Goal: Information Seeking & Learning: Learn about a topic

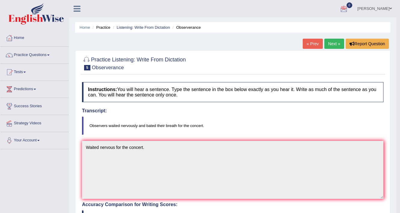
click at [276, 61] on div at bounding box center [232, 63] width 301 height 18
drag, startPoint x: 386, startPoint y: 0, endPoint x: 288, endPoint y: 1, distance: 98.4
click at [288, 1] on ul "Rocio Corral Toggle navigation Username: 0451732411 Access Type: Online Subscri…" at bounding box center [281, 8] width 229 height 17
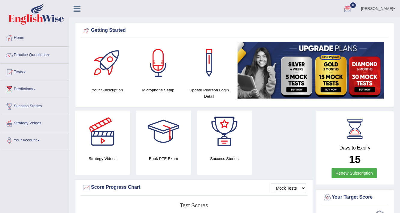
click at [83, 8] on link at bounding box center [77, 8] width 16 height 9
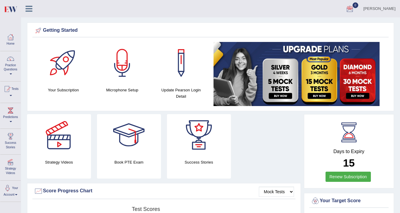
click at [29, 5] on icon at bounding box center [28, 9] width 7 height 8
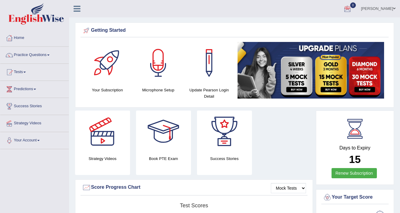
drag, startPoint x: 51, startPoint y: 6, endPoint x: 311, endPoint y: 5, distance: 259.5
click at [311, 5] on ul "Rocio Corral Toggle navigation Username: 0451732411 Access Type: Online Subscri…" at bounding box center [283, 8] width 231 height 17
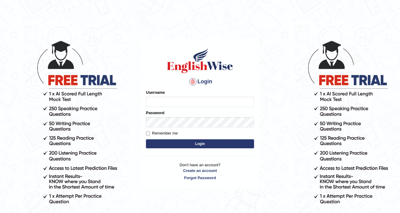
click at [159, 98] on input "Username" at bounding box center [200, 102] width 108 height 10
type input "0481871912"
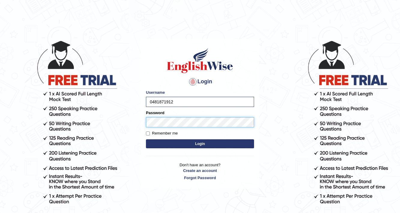
click at [146, 139] on button "Login" at bounding box center [200, 143] width 108 height 9
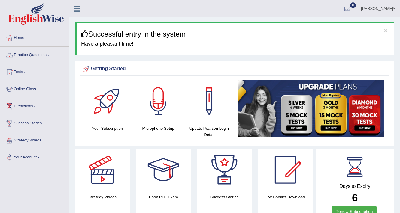
click at [43, 52] on link "Practice Questions" at bounding box center [34, 54] width 68 height 15
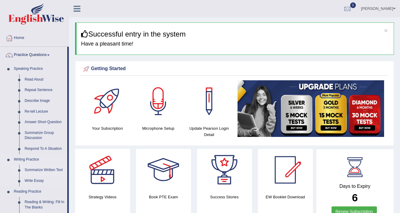
click at [31, 167] on link "Summarize Written Text" at bounding box center [44, 170] width 45 height 11
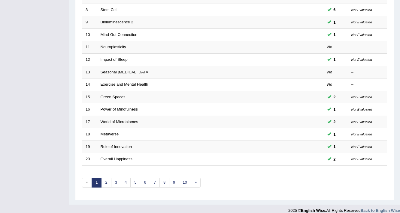
scroll to position [182, 0]
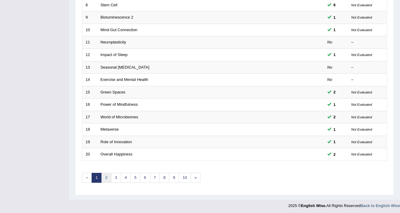
click at [106, 174] on link "2" at bounding box center [106, 178] width 10 height 10
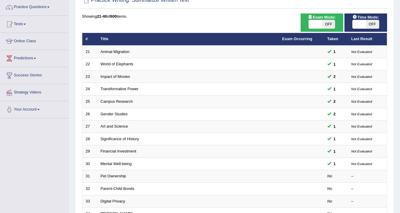
scroll to position [120, 0]
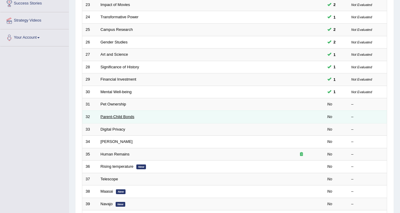
click at [122, 115] on link "Parent-Child Bonds" at bounding box center [117, 117] width 34 height 4
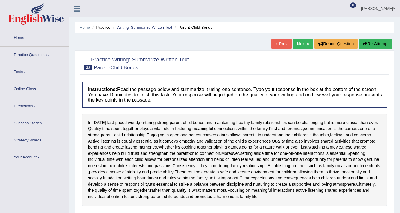
scroll to position [96, 0]
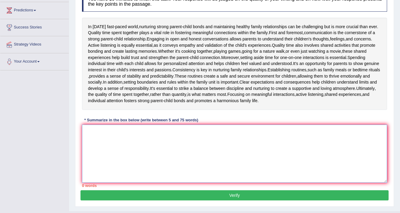
click at [96, 133] on textarea at bounding box center [234, 154] width 305 height 58
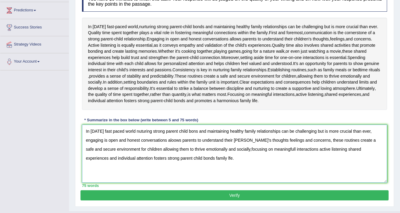
type textarea "In today's fast paced world nuturing strong parent child bons and maintaining h…"
click at [237, 190] on button "Verify" at bounding box center [234, 195] width 308 height 10
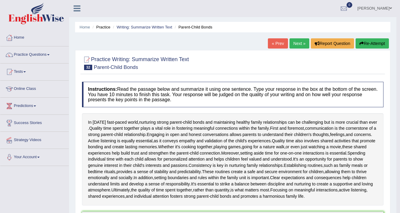
scroll to position [0, 0]
click at [289, 41] on link "Next »" at bounding box center [299, 44] width 20 height 10
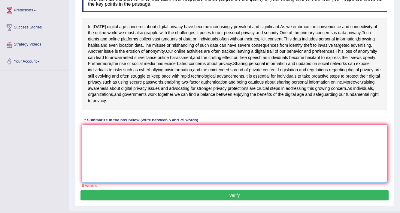
click at [92, 133] on textarea at bounding box center [234, 154] width 305 height 58
type textarea "i"
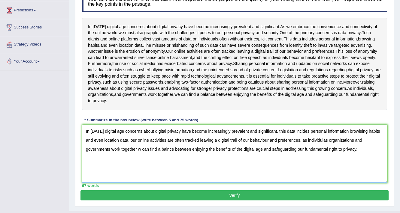
type textarea "In [DATE] digital age concerns about digital privacy have become increasingly p…"
click at [261, 197] on button "Verify" at bounding box center [234, 195] width 308 height 10
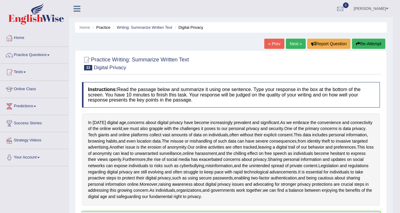
click at [290, 43] on link "Next »" at bounding box center [296, 44] width 20 height 10
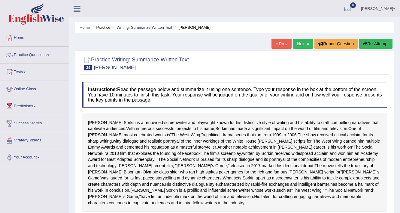
click at [303, 45] on link "Next »" at bounding box center [303, 44] width 20 height 10
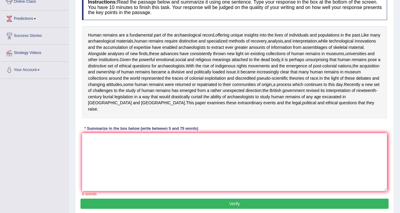
scroll to position [96, 0]
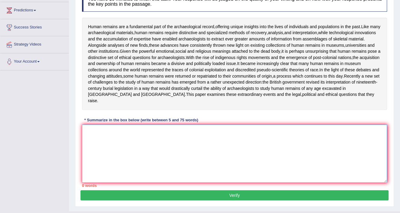
click at [84, 133] on textarea at bounding box center [234, 154] width 305 height 58
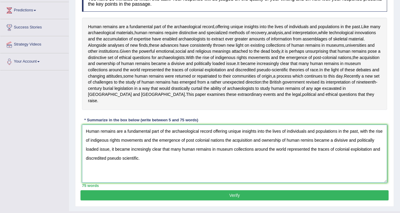
type textarea "Human remains are a fundamental part of the archaeological record offering uniq…"
click at [225, 199] on button "Verify" at bounding box center [234, 195] width 308 height 10
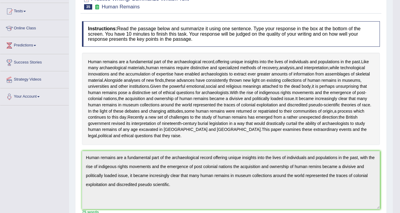
scroll to position [32, 0]
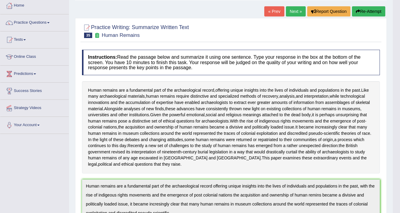
click at [293, 8] on link "Next »" at bounding box center [296, 11] width 20 height 10
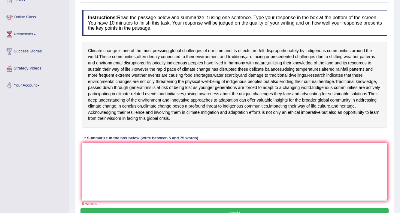
scroll to position [96, 0]
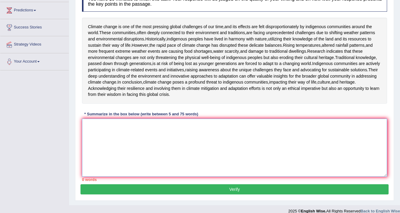
click at [93, 162] on textarea at bounding box center [234, 148] width 305 height 58
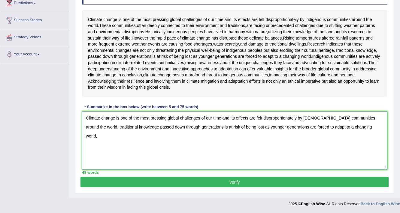
scroll to position [139, 0]
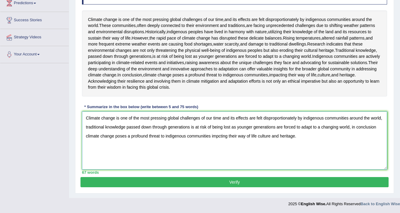
type textarea "Climate change is one of the most pressing global challenges of our time and it…"
click at [235, 184] on button "Verify" at bounding box center [234, 182] width 308 height 10
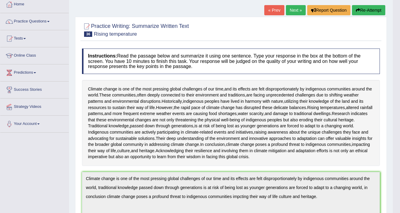
scroll to position [10, 0]
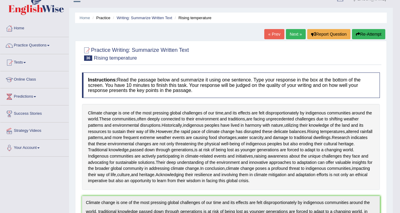
click at [294, 33] on link "Next »" at bounding box center [296, 34] width 20 height 10
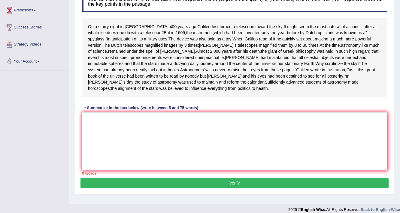
scroll to position [108, 0]
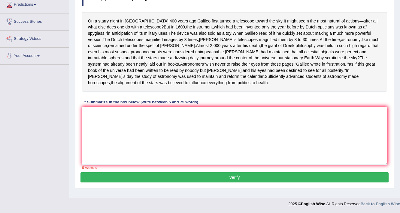
click at [82, 120] on div "Instructions: Read the passage below and summarize it using one sentence. Type …" at bounding box center [234, 75] width 308 height 195
click at [88, 120] on textarea at bounding box center [234, 136] width 305 height 58
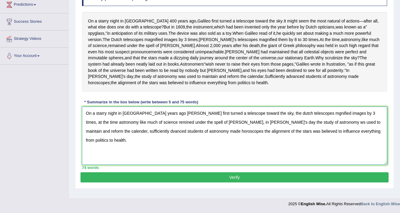
type textarea "On a starry night in [GEOGRAPHIC_DATA] years ago [PERSON_NAME] first turned a t…"
click at [292, 182] on button "Verify" at bounding box center [234, 177] width 308 height 10
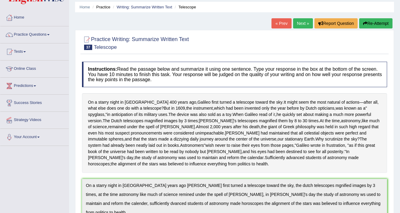
scroll to position [0, 0]
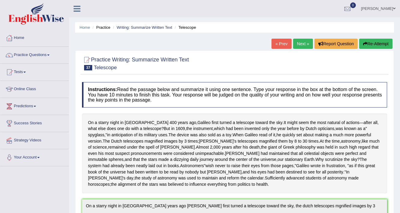
click at [304, 43] on link "Next »" at bounding box center [303, 44] width 20 height 10
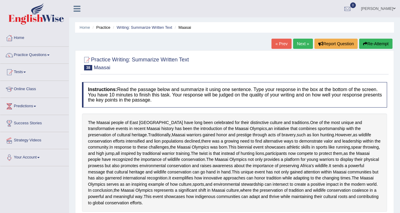
click at [301, 46] on link "Next »" at bounding box center [303, 44] width 20 height 10
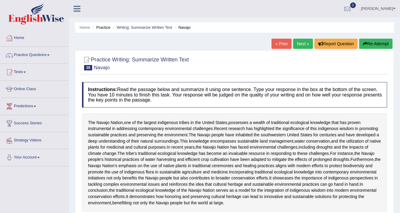
click at [301, 44] on link "Next »" at bounding box center [303, 44] width 20 height 10
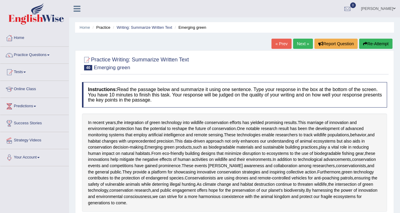
click at [300, 44] on link "Next »" at bounding box center [303, 44] width 20 height 10
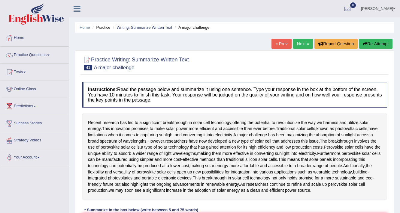
click at [300, 43] on link "Next »" at bounding box center [303, 44] width 20 height 10
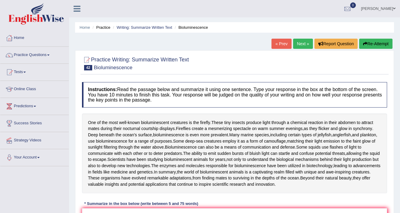
click at [300, 43] on link "Next »" at bounding box center [303, 44] width 20 height 10
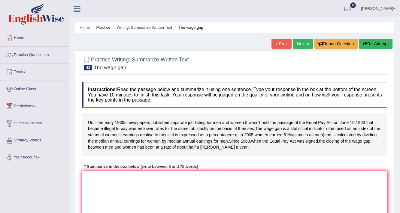
click at [299, 43] on link "Next »" at bounding box center [303, 44] width 20 height 10
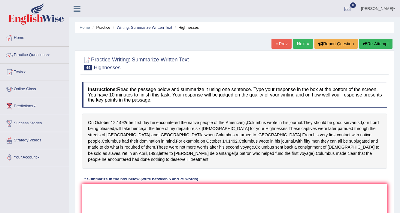
click at [302, 43] on link "Next »" at bounding box center [303, 44] width 20 height 10
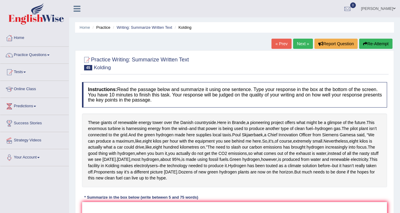
click at [308, 40] on link "Next »" at bounding box center [303, 44] width 20 height 10
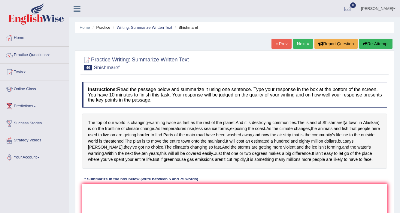
click at [299, 42] on link "Next »" at bounding box center [303, 44] width 20 height 10
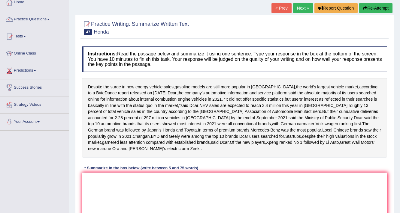
scroll to position [24, 0]
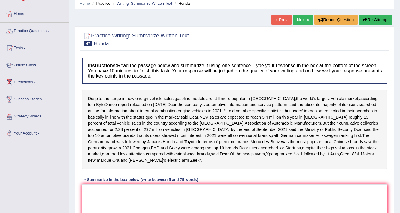
click at [302, 19] on link "Next »" at bounding box center [303, 20] width 20 height 10
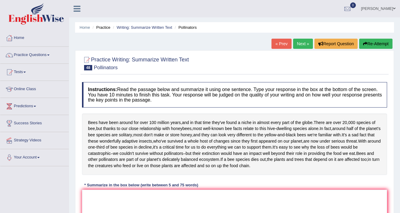
click at [304, 43] on link "Next »" at bounding box center [303, 44] width 20 height 10
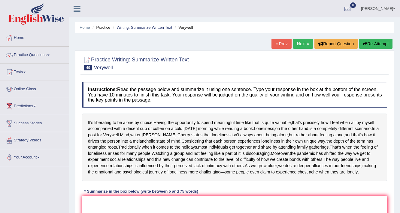
click at [303, 39] on link "Next »" at bounding box center [303, 44] width 20 height 10
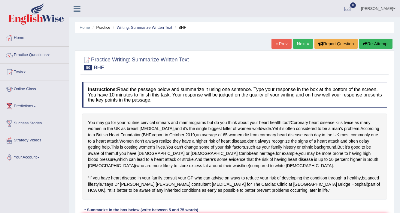
click at [308, 41] on link "Next »" at bounding box center [303, 44] width 20 height 10
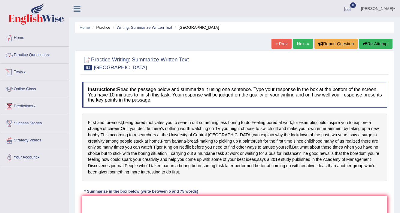
click at [56, 56] on link "Practice Questions" at bounding box center [34, 54] width 68 height 15
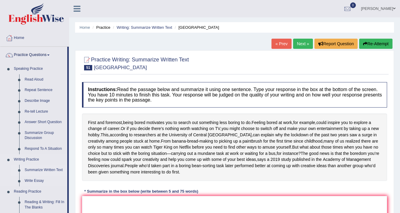
click at [38, 169] on link "Summarize Written Text" at bounding box center [44, 170] width 45 height 11
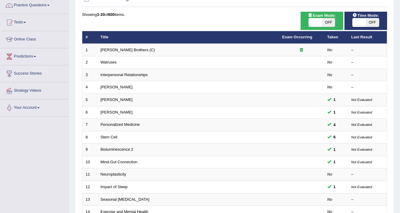
scroll to position [48, 0]
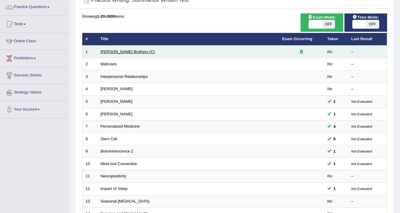
click at [117, 51] on link "Wright Brothers (C)" at bounding box center [127, 51] width 54 height 4
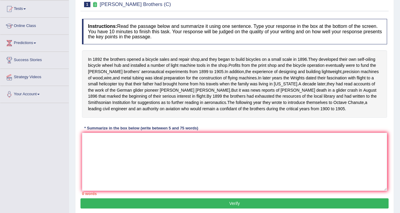
scroll to position [72, 0]
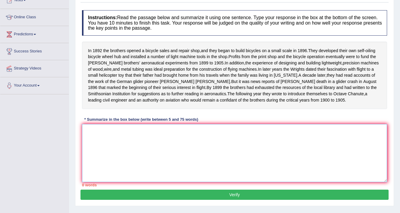
click at [85, 145] on textarea at bounding box center [234, 153] width 305 height 58
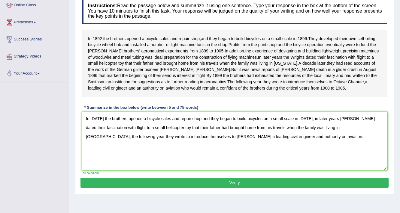
scroll to position [102, 0]
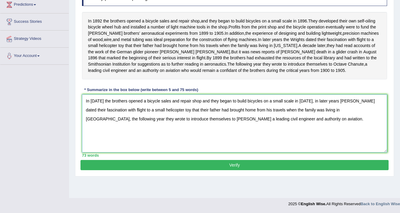
type textarea "In 1892 the brothers opened a bicycle sales and repair shop and they began to b…"
click at [240, 170] on button "Verify" at bounding box center [234, 165] width 308 height 10
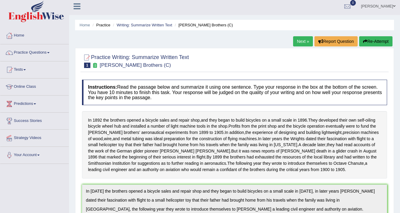
scroll to position [0, 0]
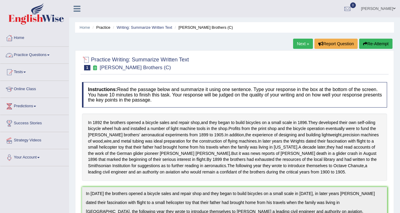
click at [58, 56] on link "Practice Questions" at bounding box center [34, 54] width 68 height 15
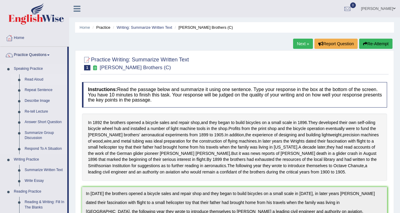
click at [32, 81] on link "Read Aloud" at bounding box center [44, 79] width 45 height 11
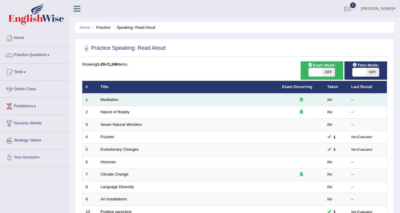
click at [108, 102] on td "Meditation" at bounding box center [187, 100] width 181 height 13
click at [108, 101] on link "Meditation" at bounding box center [109, 99] width 18 height 4
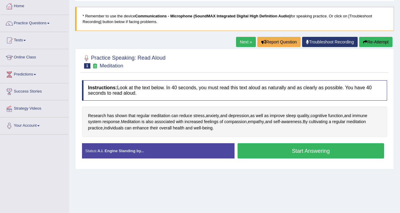
scroll to position [48, 0]
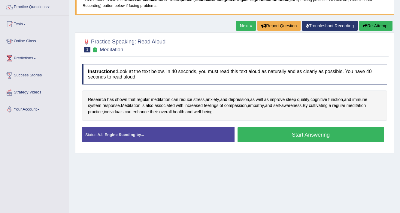
click at [283, 136] on button "Start Answering" at bounding box center [310, 134] width 146 height 15
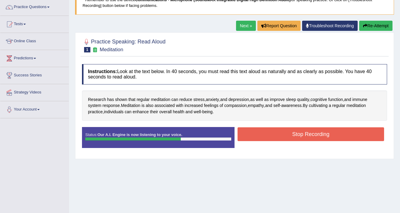
click at [274, 136] on button "Stop Recording" at bounding box center [310, 134] width 146 height 14
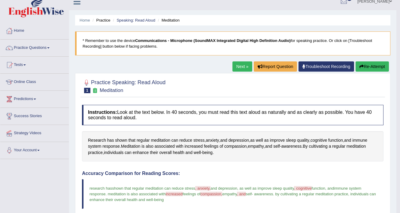
scroll to position [0, 0]
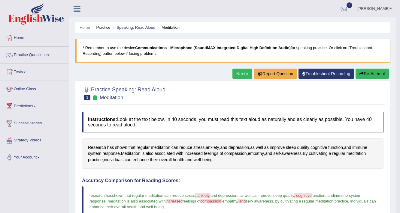
click at [242, 74] on link "Next »" at bounding box center [242, 74] width 20 height 10
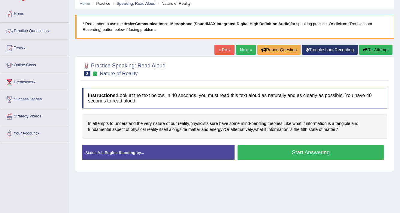
click at [250, 48] on link "Next »" at bounding box center [246, 50] width 20 height 10
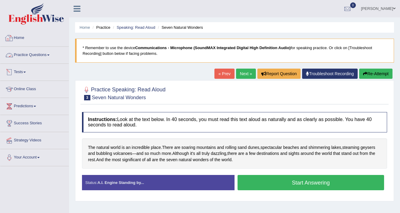
click at [46, 52] on link "Practice Questions" at bounding box center [34, 54] width 68 height 15
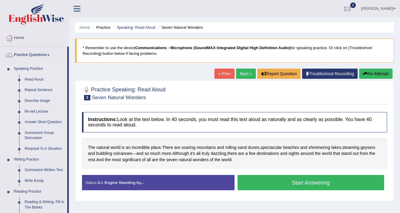
click at [43, 90] on link "Repeat Sentence" at bounding box center [44, 90] width 45 height 11
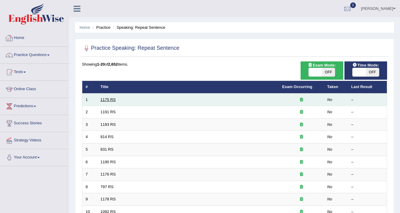
click at [113, 99] on link "1175 RS" at bounding box center [107, 99] width 15 height 4
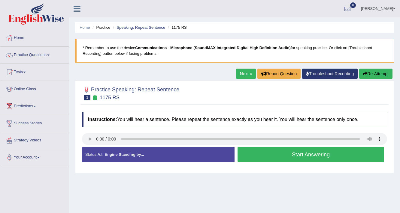
click at [277, 158] on button "Start Answering" at bounding box center [310, 154] width 146 height 15
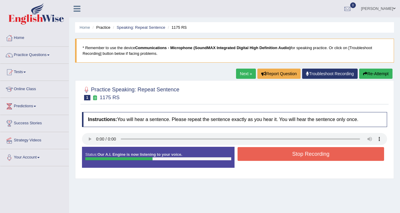
click at [272, 159] on button "Stop Recording" at bounding box center [310, 154] width 146 height 14
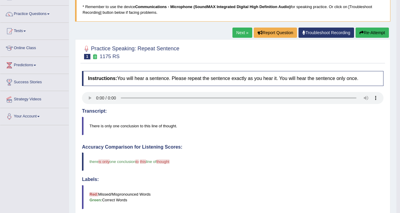
scroll to position [24, 0]
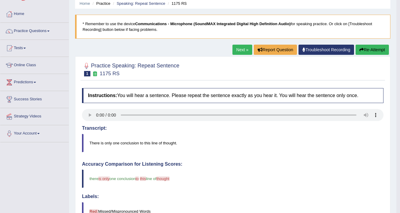
click at [241, 46] on link "Next »" at bounding box center [242, 50] width 20 height 10
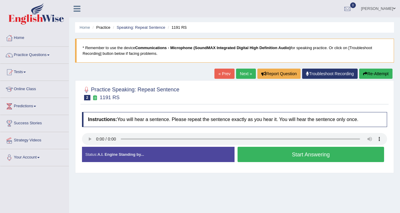
click at [286, 154] on button "Start Answering" at bounding box center [310, 154] width 146 height 15
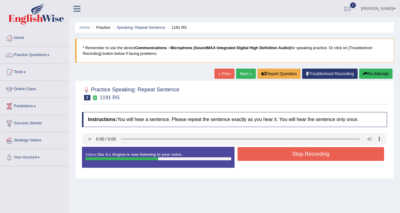
click at [292, 155] on button "Stop Recording" at bounding box center [310, 154] width 146 height 14
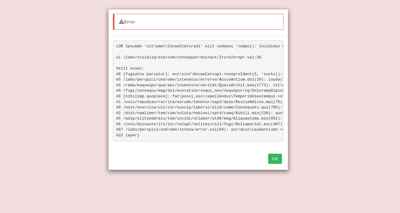
click at [273, 164] on button "OK" at bounding box center [275, 159] width 14 height 10
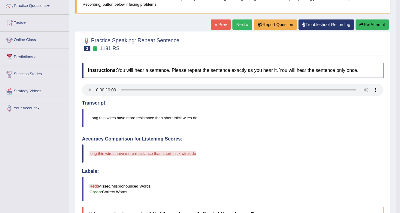
scroll to position [42, 0]
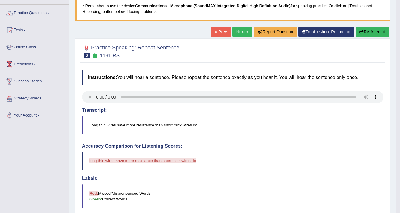
click at [244, 32] on link "Next »" at bounding box center [242, 32] width 20 height 10
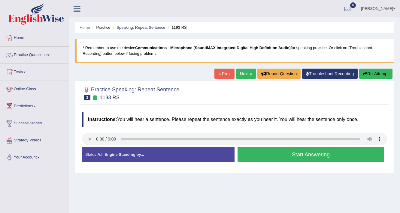
click at [294, 153] on button "Start Answering" at bounding box center [310, 154] width 146 height 15
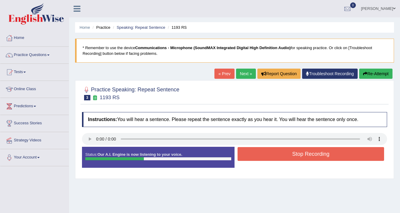
click at [291, 153] on button "Stop Recording" at bounding box center [310, 154] width 146 height 14
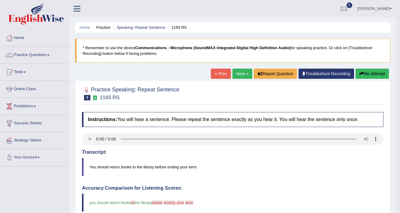
click at [240, 75] on link "Next »" at bounding box center [242, 74] width 20 height 10
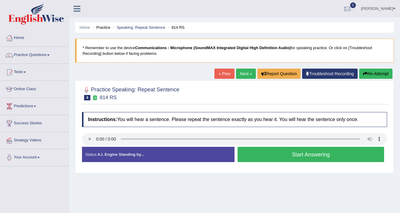
click at [296, 154] on button "Start Answering" at bounding box center [310, 154] width 146 height 15
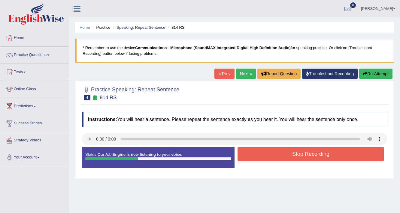
click at [288, 153] on button "Stop Recording" at bounding box center [310, 154] width 146 height 14
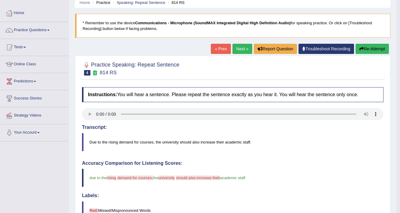
scroll to position [24, 0]
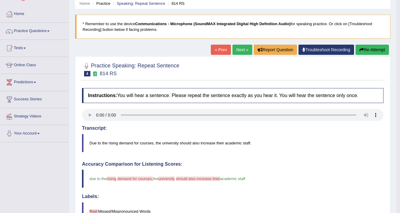
click at [237, 52] on link "Next »" at bounding box center [242, 50] width 20 height 10
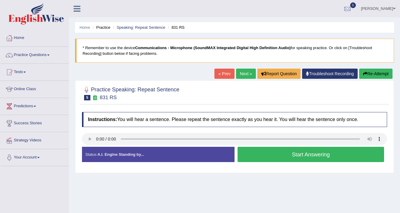
click at [73, 142] on div "Home Practice Speaking: Repeat Sentence 831 RS * Remember to use the device Com…" at bounding box center [234, 150] width 331 height 300
click at [292, 152] on button "Start Answering" at bounding box center [310, 154] width 146 height 15
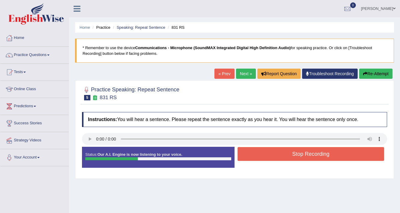
click at [292, 152] on button "Stop Recording" at bounding box center [310, 154] width 146 height 14
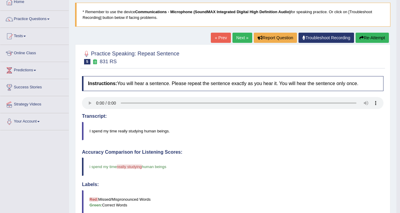
scroll to position [24, 0]
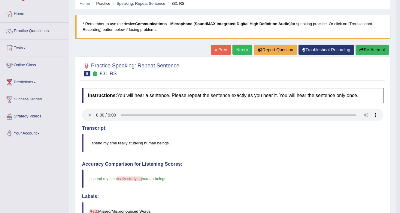
click at [232, 49] on link "Next »" at bounding box center [242, 50] width 20 height 10
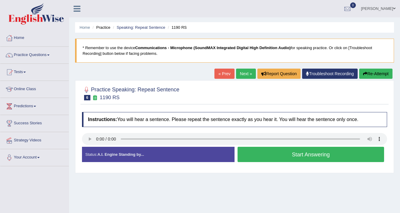
click at [310, 158] on button "Start Answering" at bounding box center [310, 154] width 146 height 15
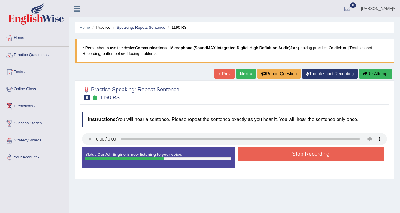
click at [288, 154] on button "Stop Recording" at bounding box center [310, 154] width 146 height 14
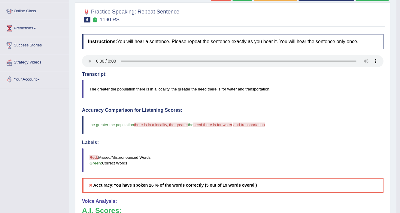
scroll to position [24, 0]
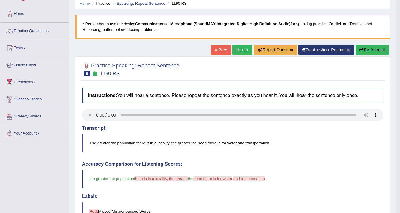
click at [241, 45] on link "Next »" at bounding box center [242, 50] width 20 height 10
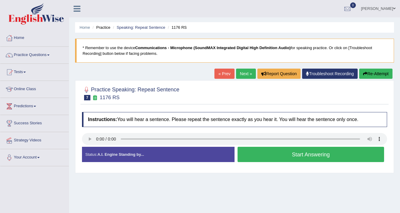
click at [311, 160] on button "Start Answering" at bounding box center [310, 154] width 146 height 15
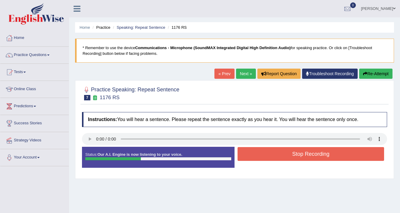
click at [310, 157] on button "Stop Recording" at bounding box center [310, 154] width 146 height 14
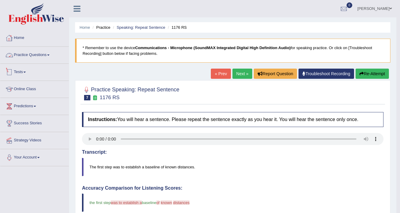
click at [53, 53] on link "Practice Questions" at bounding box center [34, 54] width 68 height 15
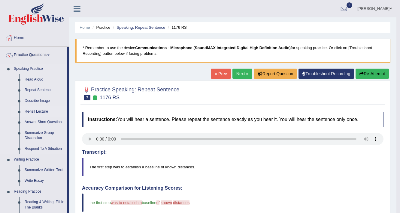
click at [40, 110] on link "Re-tell Lecture" at bounding box center [44, 111] width 45 height 11
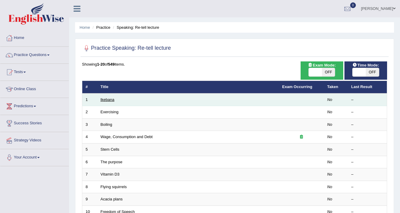
click at [106, 100] on link "Ikebana" at bounding box center [107, 99] width 14 height 4
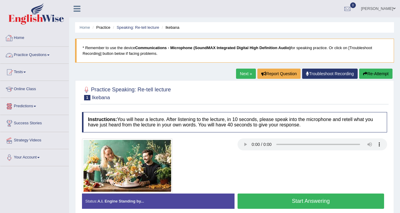
click at [49, 56] on link "Practice Questions" at bounding box center [34, 54] width 68 height 15
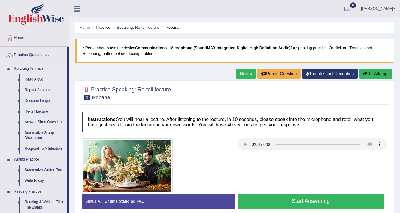
click at [37, 121] on link "Answer Short Question" at bounding box center [44, 122] width 45 height 11
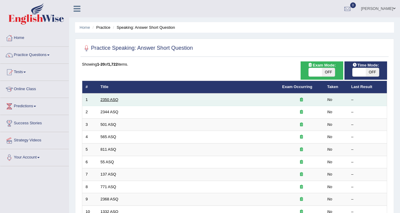
click at [113, 100] on link "2350 ASQ" at bounding box center [109, 99] width 18 height 4
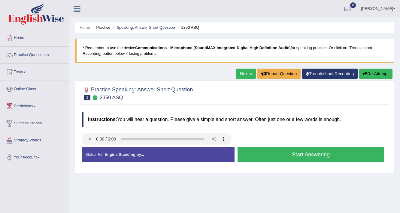
click at [270, 157] on button "Start Answering" at bounding box center [310, 154] width 146 height 15
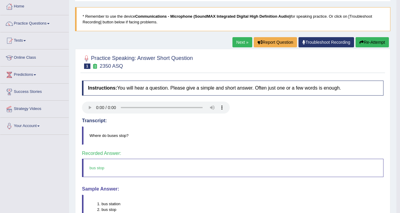
scroll to position [24, 0]
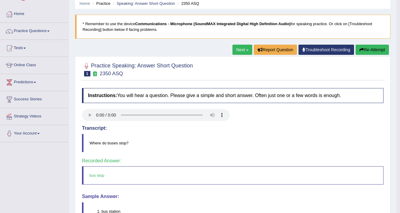
click at [244, 50] on link "Next »" at bounding box center [242, 50] width 20 height 10
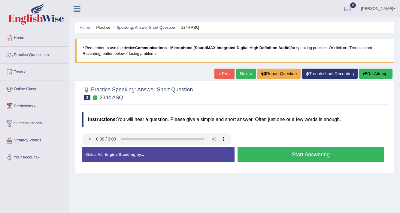
click at [309, 157] on button "Start Answering" at bounding box center [310, 154] width 146 height 15
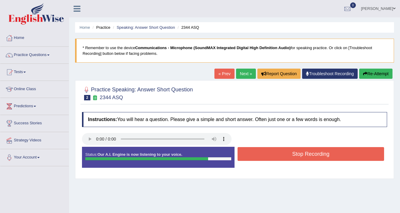
click at [300, 152] on button "Stop Recording" at bounding box center [310, 154] width 146 height 14
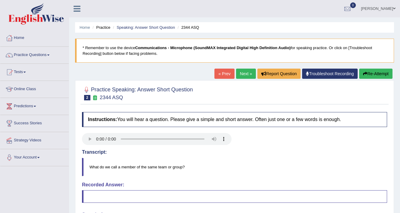
click at [246, 76] on link "Next »" at bounding box center [246, 74] width 20 height 10
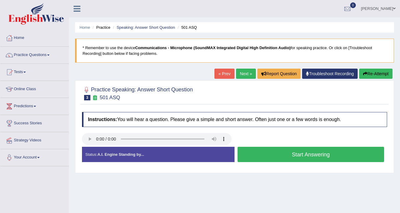
click at [271, 158] on button "Start Answering" at bounding box center [310, 154] width 146 height 15
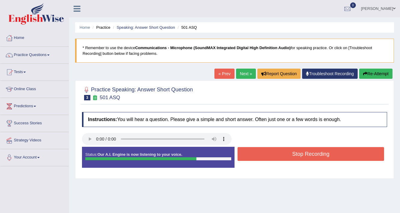
click at [263, 152] on button "Stop Recording" at bounding box center [310, 154] width 146 height 14
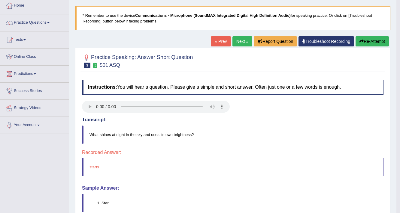
scroll to position [24, 0]
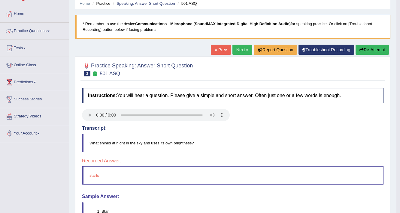
click at [240, 52] on link "Next »" at bounding box center [242, 50] width 20 height 10
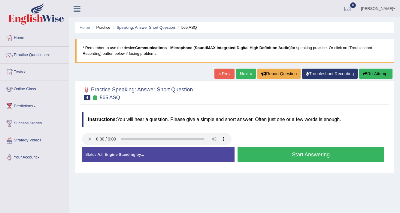
click at [274, 158] on button "Start Answering" at bounding box center [310, 154] width 146 height 15
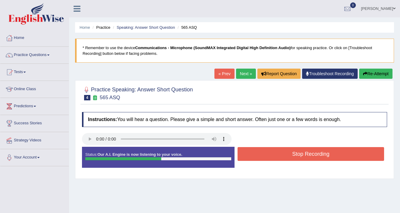
click at [273, 149] on button "Stop Recording" at bounding box center [310, 154] width 146 height 14
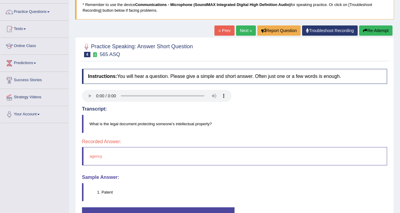
scroll to position [48, 0]
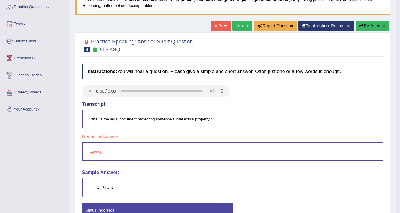
click at [237, 27] on link "Next »" at bounding box center [242, 26] width 20 height 10
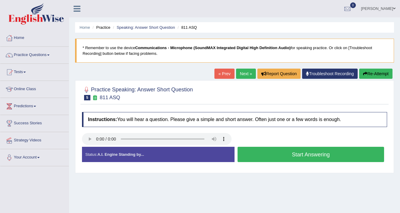
click at [259, 153] on button "Start Answering" at bounding box center [310, 154] width 146 height 15
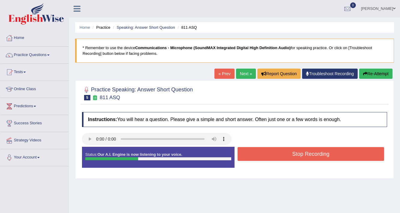
click at [258, 153] on button "Stop Recording" at bounding box center [310, 154] width 146 height 14
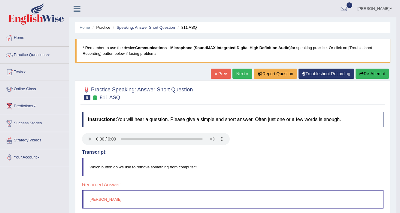
click at [365, 76] on button "Re-Attempt" at bounding box center [371, 74] width 33 height 10
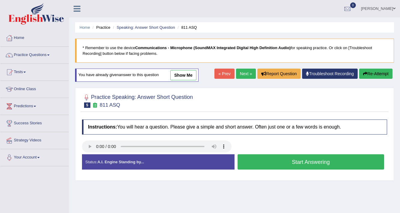
click at [283, 160] on button "Start Answering" at bounding box center [310, 161] width 146 height 15
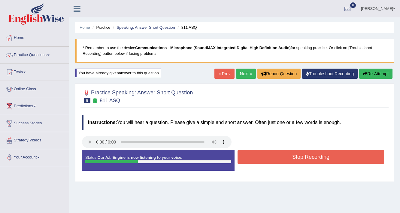
click at [247, 72] on link "Next »" at bounding box center [246, 74] width 20 height 10
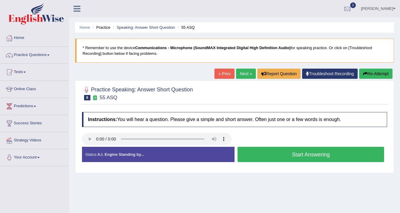
click at [305, 156] on button "Start Answering" at bounding box center [310, 154] width 146 height 15
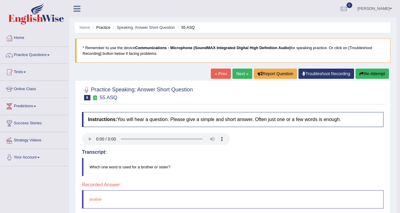
click at [237, 72] on link "Next »" at bounding box center [242, 74] width 20 height 10
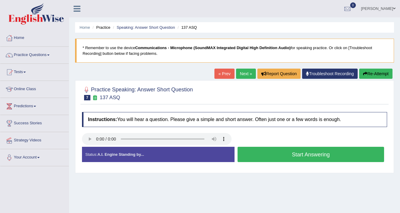
click at [274, 150] on button "Start Answering" at bounding box center [310, 154] width 146 height 15
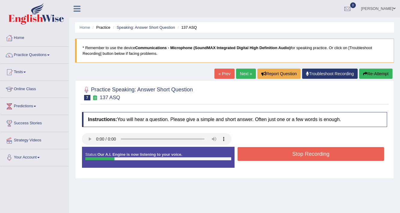
click at [274, 150] on button "Stop Recording" at bounding box center [310, 154] width 146 height 14
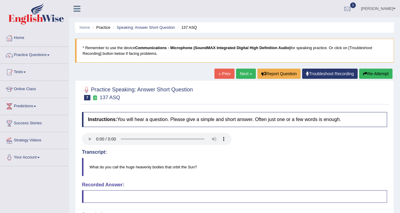
click at [243, 73] on link "Next »" at bounding box center [246, 74] width 20 height 10
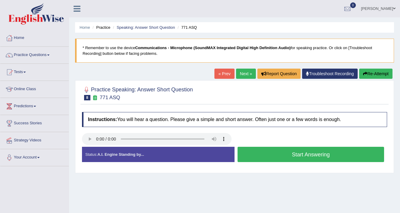
click at [242, 148] on button "Start Answering" at bounding box center [310, 154] width 146 height 15
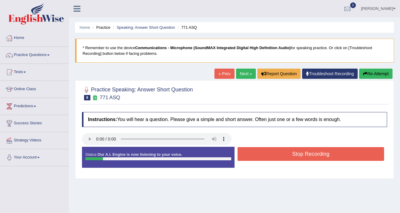
click at [243, 147] on button "Stop Recording" at bounding box center [310, 154] width 146 height 14
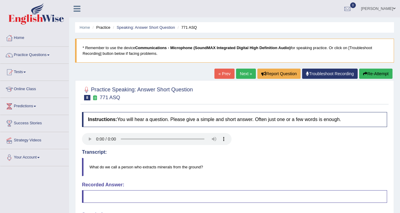
click at [249, 75] on link "Next »" at bounding box center [246, 74] width 20 height 10
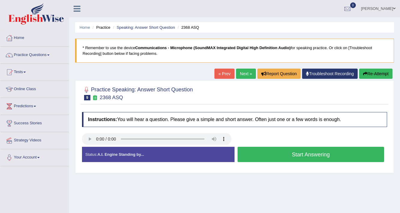
click at [255, 156] on button "Start Answering" at bounding box center [310, 154] width 146 height 15
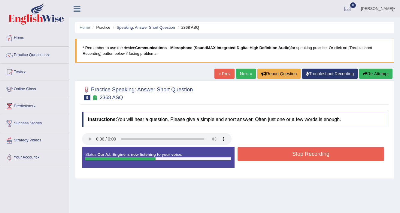
click at [259, 155] on button "Stop Recording" at bounding box center [310, 154] width 146 height 14
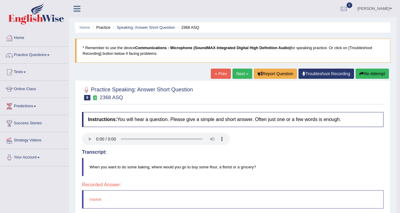
click at [245, 74] on link "Next »" at bounding box center [242, 74] width 20 height 10
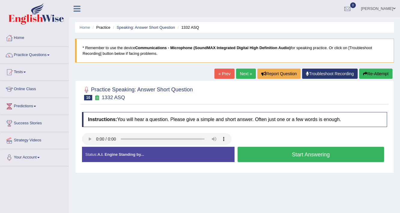
click at [250, 157] on button "Start Answering" at bounding box center [310, 154] width 146 height 15
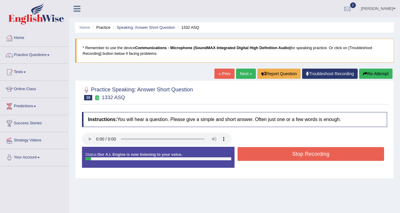
click at [250, 157] on button "Stop Recording" at bounding box center [310, 154] width 146 height 14
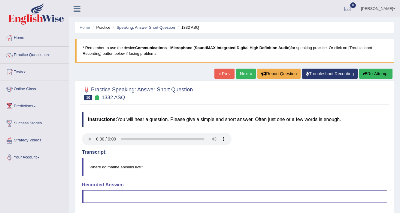
scroll to position [72, 0]
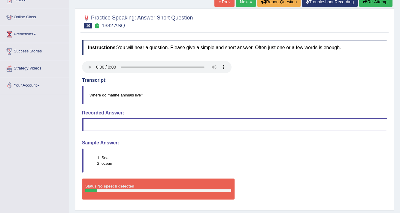
click at [246, 0] on link "Next »" at bounding box center [246, 2] width 20 height 10
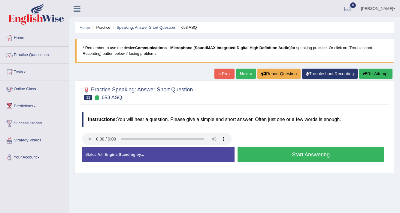
click at [253, 151] on button "Start Answering" at bounding box center [310, 154] width 146 height 15
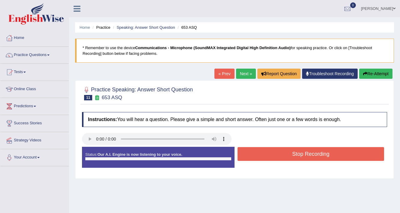
click at [253, 151] on button "Stop Recording" at bounding box center [310, 154] width 146 height 14
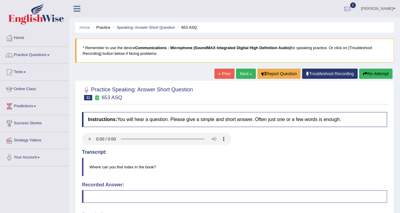
click at [241, 71] on link "Next »" at bounding box center [246, 74] width 20 height 10
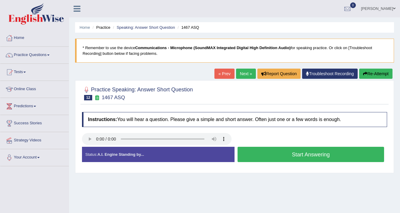
click at [302, 159] on button "Start Answering" at bounding box center [310, 154] width 146 height 15
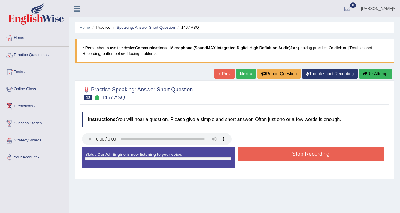
click at [302, 158] on button "Stop Recording" at bounding box center [310, 154] width 146 height 14
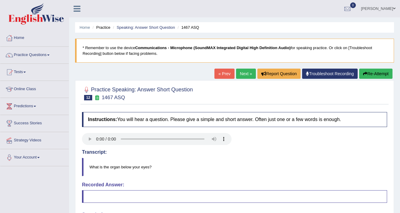
click at [249, 74] on link "Next »" at bounding box center [246, 74] width 20 height 10
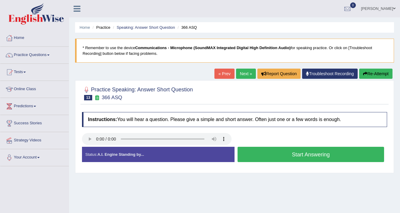
click at [273, 158] on button "Start Answering" at bounding box center [310, 154] width 146 height 15
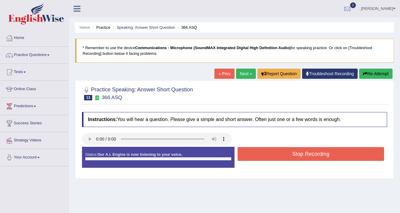
click at [273, 158] on button "Stop Recording" at bounding box center [310, 154] width 146 height 14
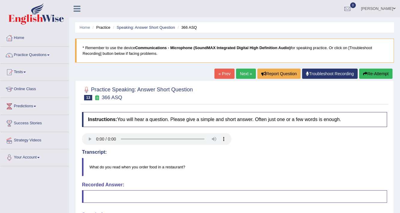
click at [245, 71] on link "Next »" at bounding box center [246, 74] width 20 height 10
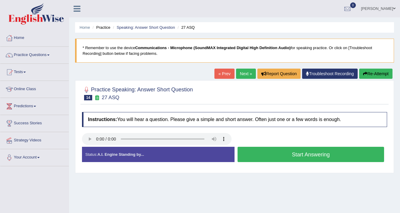
click at [329, 153] on button "Start Answering" at bounding box center [310, 154] width 146 height 15
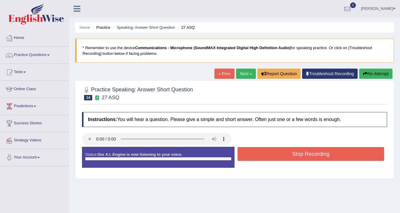
click at [329, 153] on button "Stop Recording" at bounding box center [310, 154] width 146 height 14
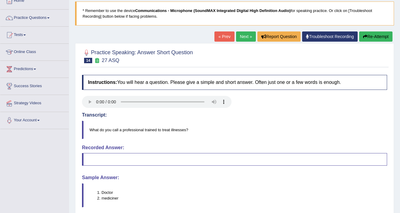
scroll to position [24, 0]
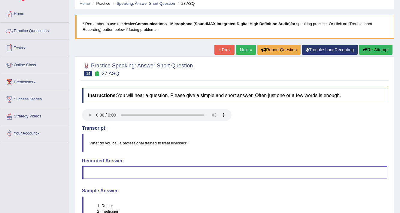
click at [45, 33] on link "Practice Questions" at bounding box center [34, 30] width 68 height 15
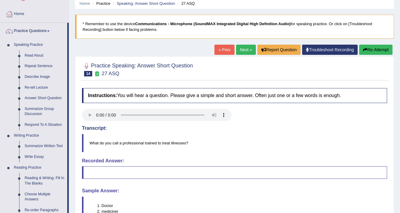
scroll to position [0, 0]
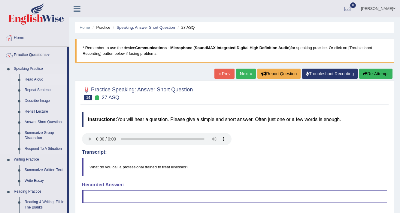
click at [35, 77] on link "Read Aloud" at bounding box center [44, 79] width 45 height 11
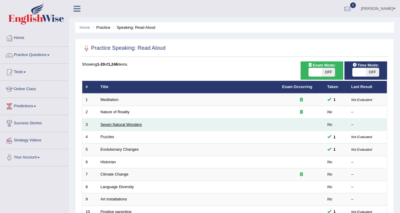
click at [113, 125] on link "Seven Natural Wonders" at bounding box center [120, 124] width 41 height 4
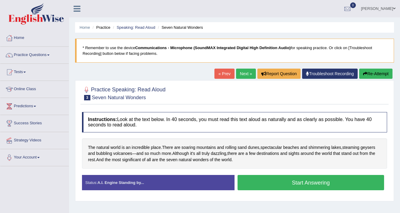
click at [240, 73] on link "Next »" at bounding box center [246, 74] width 20 height 10
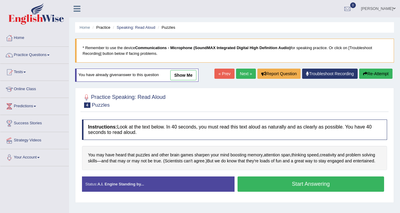
click at [256, 183] on button "Start Answering" at bounding box center [310, 184] width 146 height 15
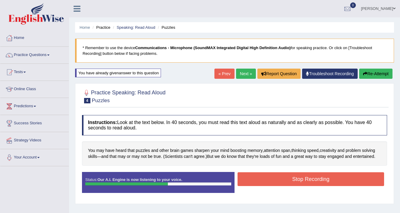
click at [257, 182] on button "Stop Recording" at bounding box center [310, 179] width 146 height 14
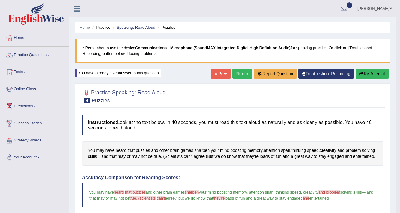
click at [242, 73] on link "Next »" at bounding box center [242, 74] width 20 height 10
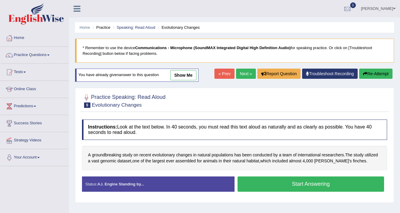
click at [274, 181] on button "Start Answering" at bounding box center [310, 184] width 146 height 15
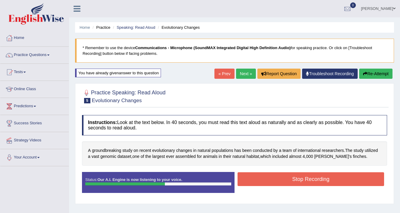
click at [274, 181] on button "Stop Recording" at bounding box center [310, 179] width 146 height 14
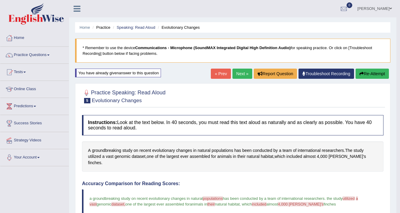
click at [245, 76] on link "Next »" at bounding box center [242, 74] width 20 height 10
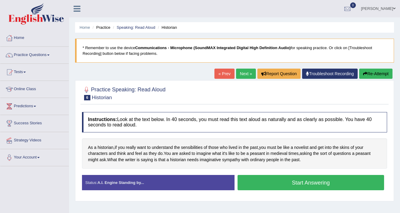
click at [251, 72] on link "Next »" at bounding box center [246, 74] width 20 height 10
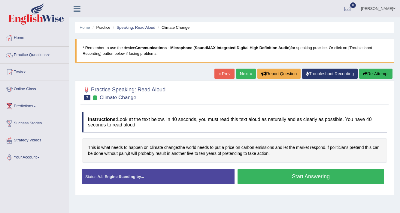
click at [278, 175] on button "Start Answering" at bounding box center [310, 176] width 146 height 15
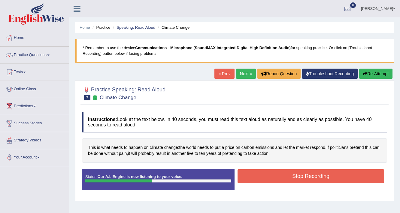
click at [278, 175] on button "Stop Recording" at bounding box center [310, 176] width 146 height 14
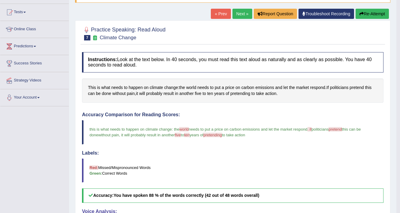
scroll to position [48, 0]
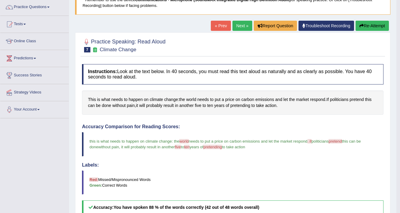
click at [238, 25] on link "Next »" at bounding box center [242, 26] width 20 height 10
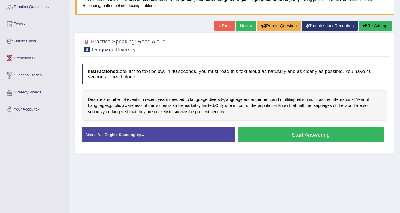
click at [244, 25] on link "Next »" at bounding box center [246, 26] width 20 height 10
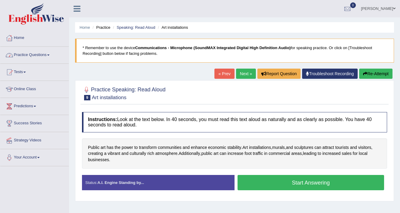
click at [55, 52] on link "Practice Questions" at bounding box center [34, 54] width 68 height 15
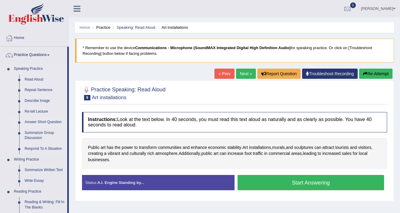
click at [49, 123] on link "Answer Short Question" at bounding box center [44, 122] width 45 height 11
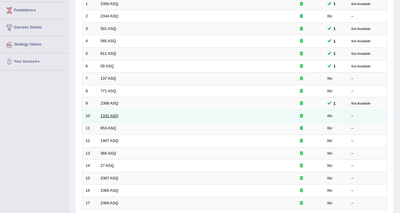
click at [105, 116] on link "1332 ASQ" at bounding box center [109, 116] width 18 height 4
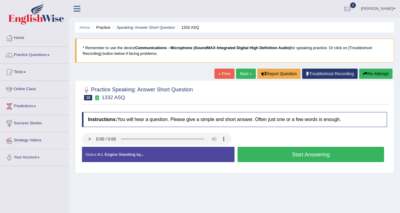
click at [261, 152] on button "Start Answering" at bounding box center [310, 154] width 146 height 15
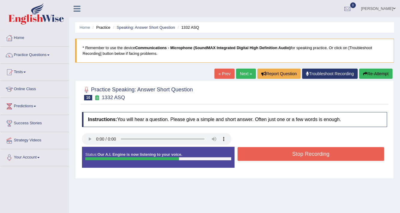
click at [261, 152] on button "Stop Recording" at bounding box center [310, 154] width 146 height 14
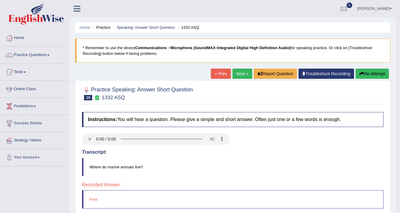
click at [233, 73] on link "Next »" at bounding box center [242, 74] width 20 height 10
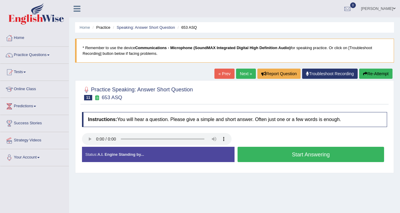
click at [266, 155] on button "Start Answering" at bounding box center [310, 154] width 146 height 15
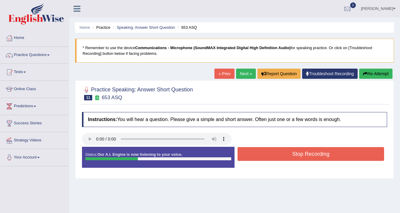
click at [262, 156] on button "Stop Recording" at bounding box center [310, 154] width 146 height 14
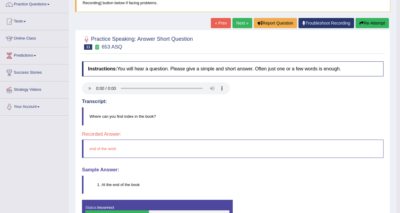
scroll to position [72, 0]
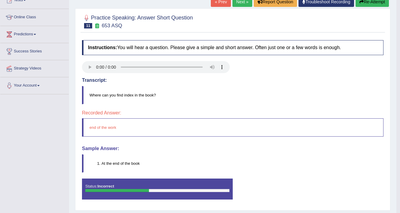
click at [235, 2] on link "Next »" at bounding box center [242, 2] width 20 height 10
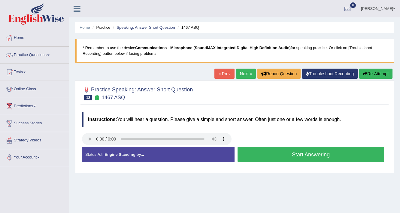
click at [259, 152] on button "Start Answering" at bounding box center [310, 154] width 146 height 15
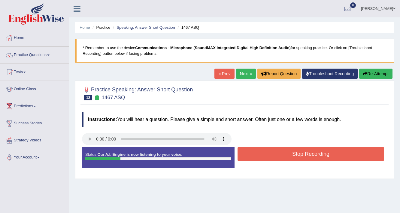
click at [259, 152] on button "Stop Recording" at bounding box center [310, 154] width 146 height 14
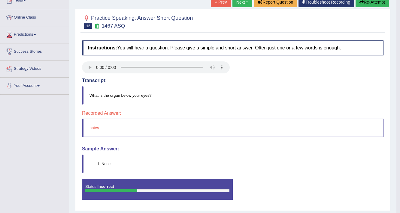
scroll to position [72, 0]
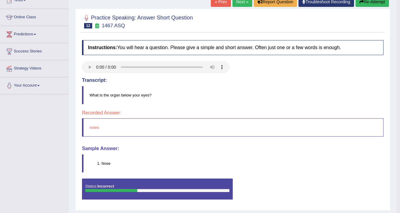
click at [238, 3] on link "Next »" at bounding box center [242, 2] width 20 height 10
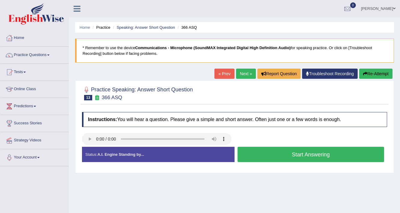
click at [265, 150] on button "Start Answering" at bounding box center [310, 154] width 146 height 15
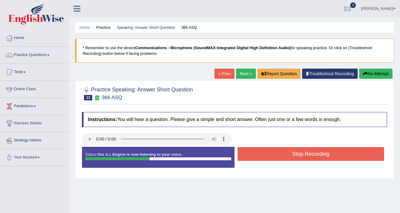
click at [257, 149] on button "Stop Recording" at bounding box center [310, 154] width 146 height 14
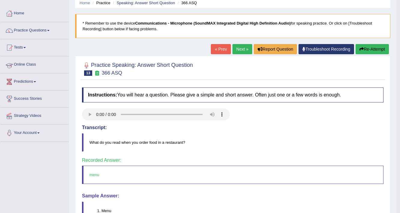
scroll to position [24, 0]
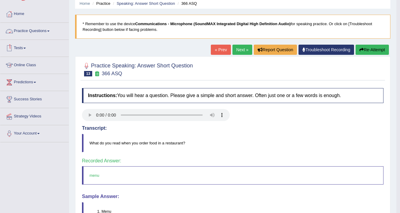
click at [40, 31] on link "Practice Questions" at bounding box center [34, 30] width 68 height 15
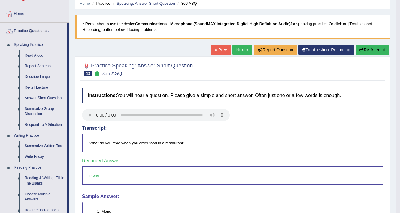
click at [55, 126] on link "Respond To A Situation" at bounding box center [44, 125] width 45 height 11
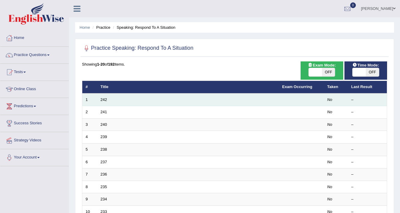
click at [107, 98] on td "242" at bounding box center [187, 100] width 181 height 13
click at [106, 98] on link "242" at bounding box center [103, 99] width 7 height 4
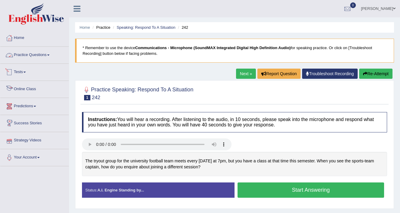
click at [49, 55] on span at bounding box center [48, 55] width 2 height 1
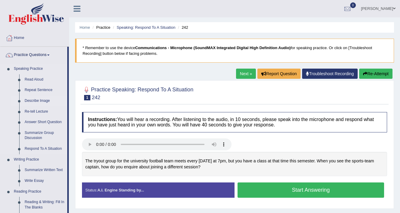
click at [42, 102] on link "Describe Image" at bounding box center [44, 101] width 45 height 11
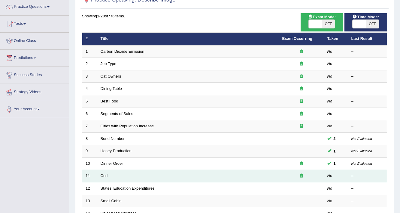
scroll to position [48, 0]
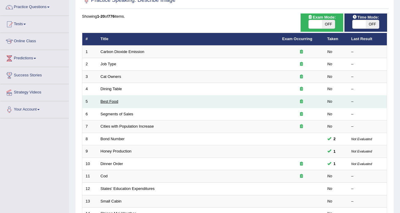
click at [106, 101] on link "Best Food" at bounding box center [109, 101] width 18 height 4
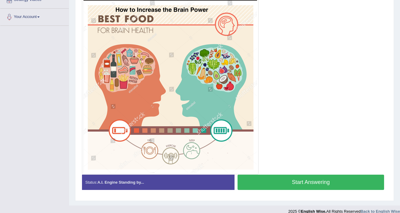
scroll to position [144, 0]
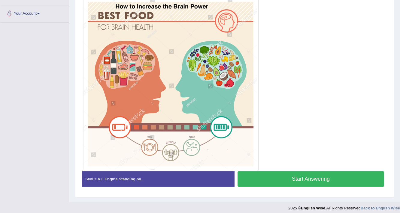
click at [277, 180] on button "Start Answering" at bounding box center [310, 179] width 146 height 15
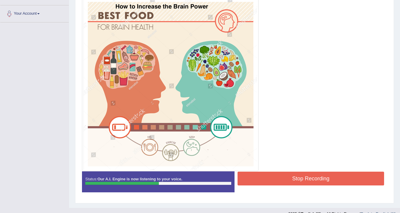
click at [271, 179] on button "Stop Recording" at bounding box center [310, 179] width 146 height 14
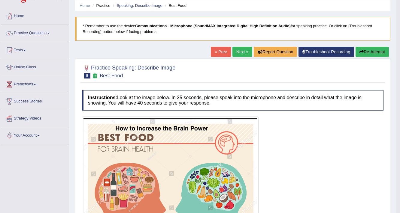
scroll to position [20, 0]
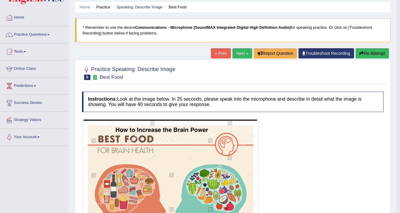
click at [238, 55] on link "Next »" at bounding box center [242, 53] width 20 height 10
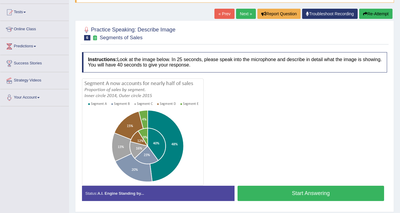
scroll to position [72, 0]
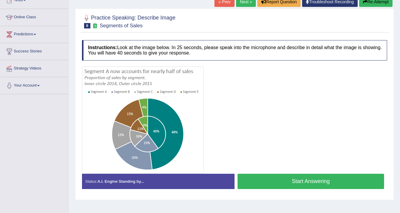
click at [258, 179] on button "Start Answering" at bounding box center [310, 181] width 146 height 15
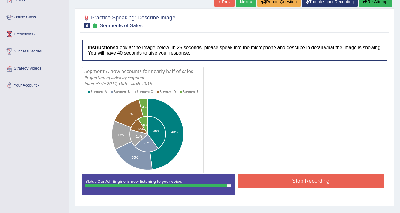
click at [279, 177] on button "Stop Recording" at bounding box center [310, 181] width 146 height 14
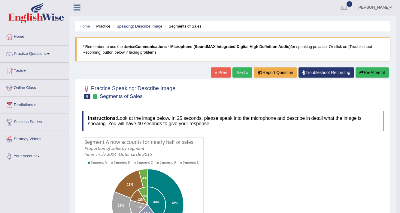
scroll to position [0, 0]
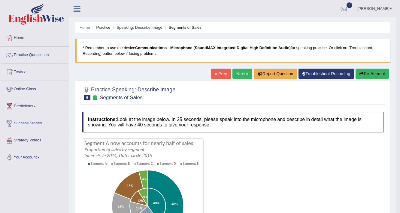
click at [238, 74] on link "Next »" at bounding box center [242, 74] width 20 height 10
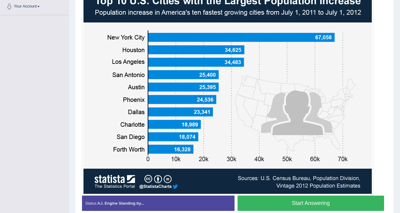
scroll to position [144, 0]
